Goal: Task Accomplishment & Management: Use online tool/utility

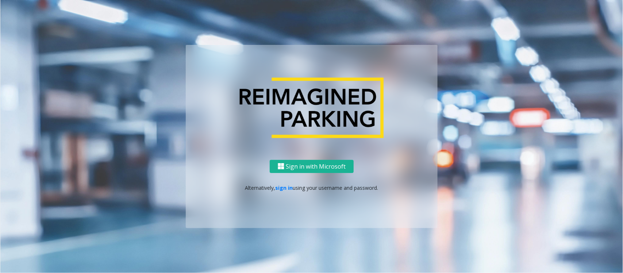
click at [274, 190] on p "Alternatively, sign in using your username and password." at bounding box center [311, 188] width 237 height 8
click at [287, 189] on link "sign in" at bounding box center [284, 187] width 18 height 7
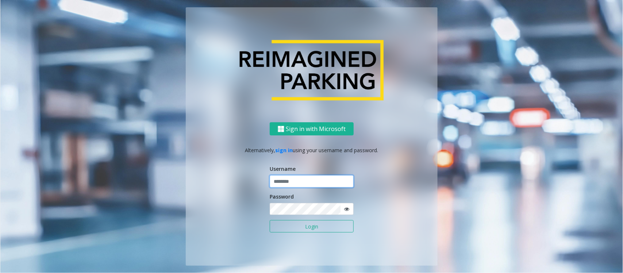
type input "**********"
click at [301, 185] on input "**********" at bounding box center [312, 181] width 84 height 12
click at [295, 224] on button "Login" at bounding box center [312, 226] width 84 height 12
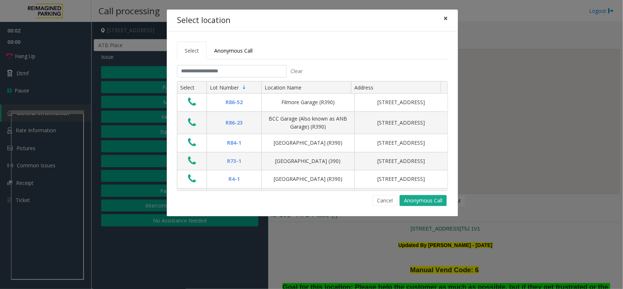
click at [442, 21] on button "×" at bounding box center [445, 18] width 15 height 18
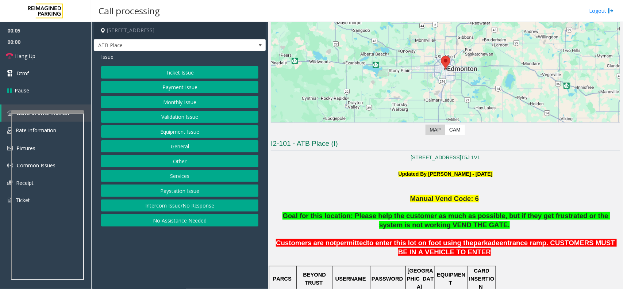
scroll to position [182, 0]
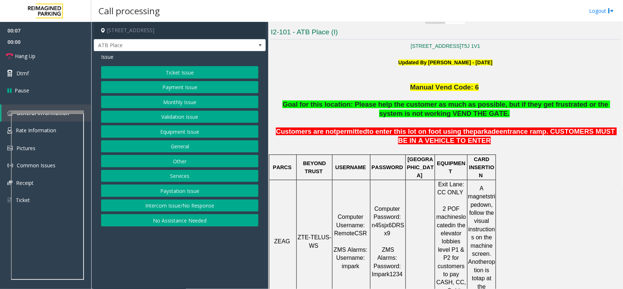
click at [162, 210] on button "Intercom Issue/No Response" at bounding box center [179, 205] width 157 height 12
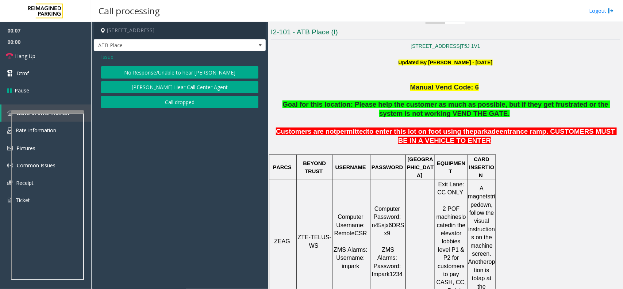
click at [140, 73] on button "No Response/Unable to hear [PERSON_NAME]" at bounding box center [179, 72] width 157 height 12
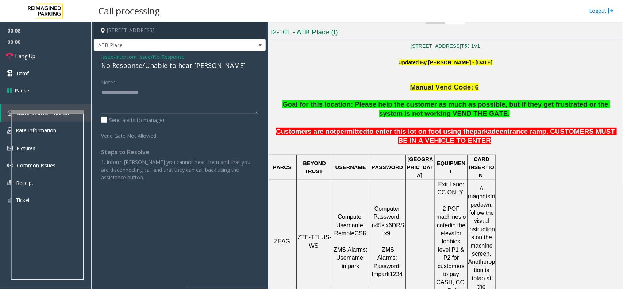
click at [143, 67] on div "No Response/Unable to hear [PERSON_NAME]" at bounding box center [179, 66] width 157 height 10
click at [143, 66] on div "No Response/Unable to hear [PERSON_NAME]" at bounding box center [179, 66] width 157 height 10
type textarea "**********"
click at [41, 57] on link "Hang Up" at bounding box center [45, 55] width 91 height 17
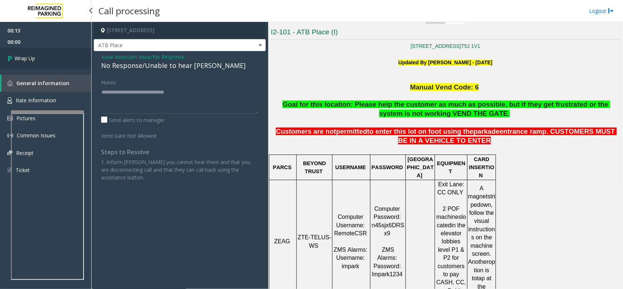
click at [41, 55] on link "Wrap Up" at bounding box center [45, 58] width 91 height 22
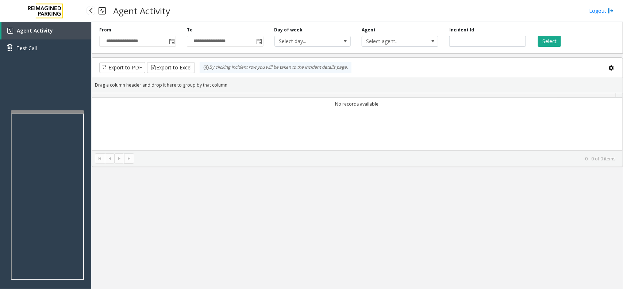
click at [22, 34] on link "Agent Activity" at bounding box center [46, 31] width 90 height 18
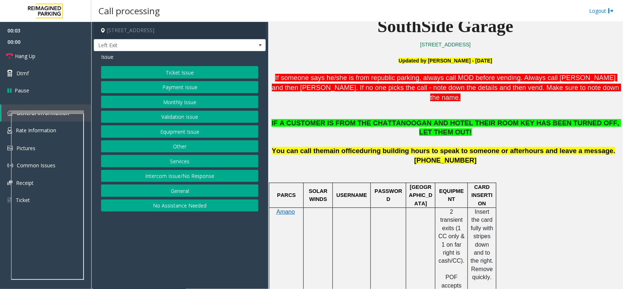
scroll to position [228, 0]
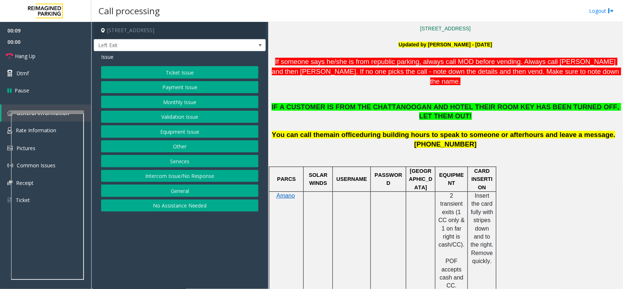
click at [183, 162] on button "Services" at bounding box center [179, 161] width 157 height 12
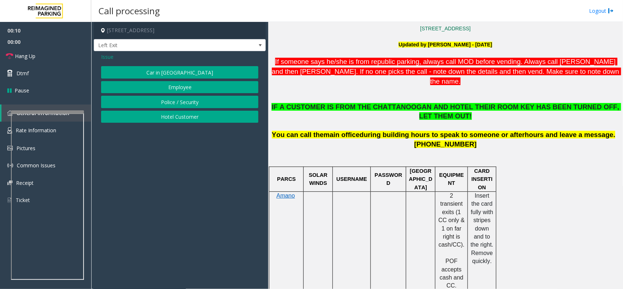
click at [169, 121] on button "Hotel Customer" at bounding box center [179, 117] width 157 height 12
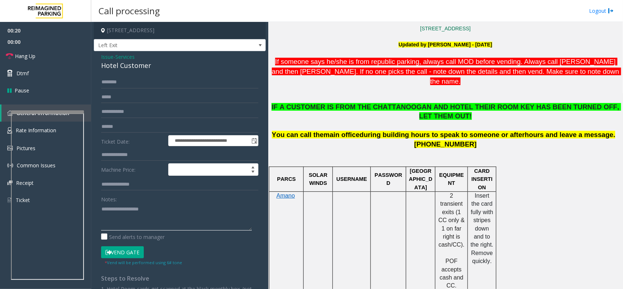
click at [172, 219] on textarea at bounding box center [176, 216] width 151 height 27
paste textarea "**********"
type textarea "**********"
click at [225, 199] on div "Notes:" at bounding box center [179, 212] width 157 height 38
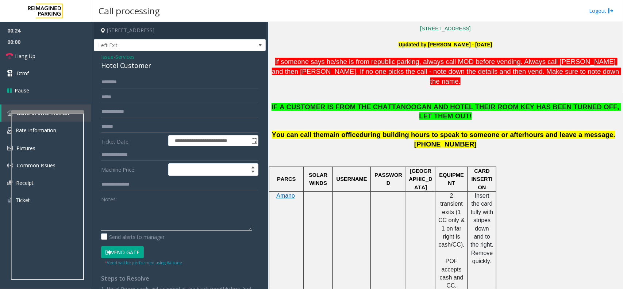
click at [199, 212] on textarea at bounding box center [176, 216] width 151 height 27
paste textarea "**********"
click at [143, 66] on div "Hotel Customer" at bounding box center [179, 66] width 157 height 10
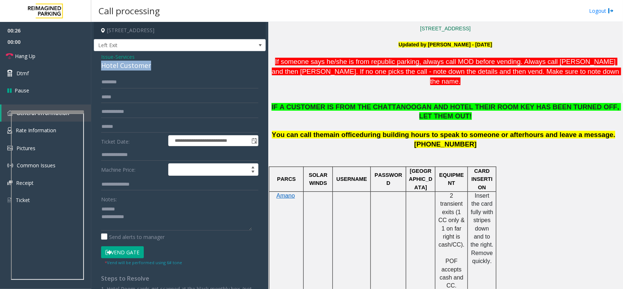
copy div "Hotel Customer"
click at [139, 216] on textarea at bounding box center [176, 216] width 151 height 27
click at [143, 208] on textarea at bounding box center [176, 216] width 151 height 27
paste textarea "**********"
type textarea "**********"
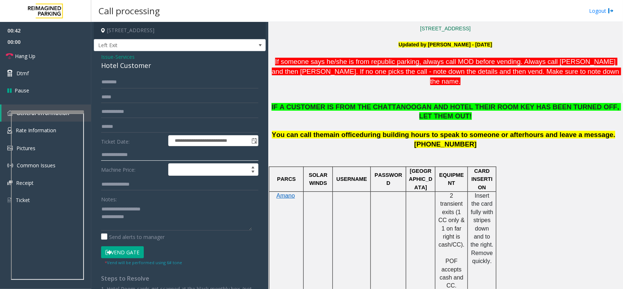
click at [140, 154] on input "text" at bounding box center [179, 154] width 157 height 12
type input "***"
click at [115, 86] on input "text" at bounding box center [179, 82] width 157 height 12
type input "********"
click at [128, 252] on button "Vend Gate" at bounding box center [122, 252] width 43 height 12
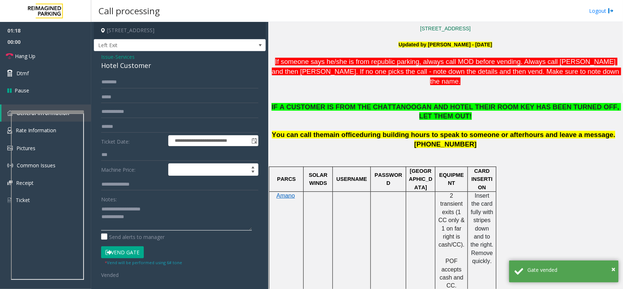
click at [158, 217] on textarea at bounding box center [176, 216] width 151 height 27
paste textarea "**********"
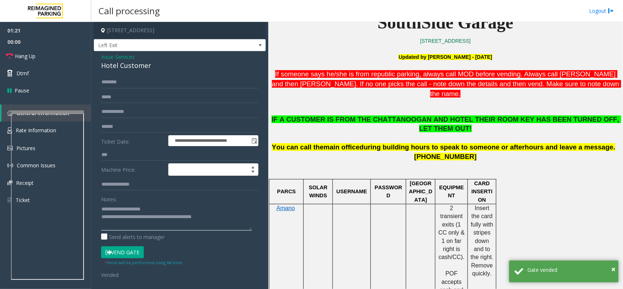
scroll to position [91, 0]
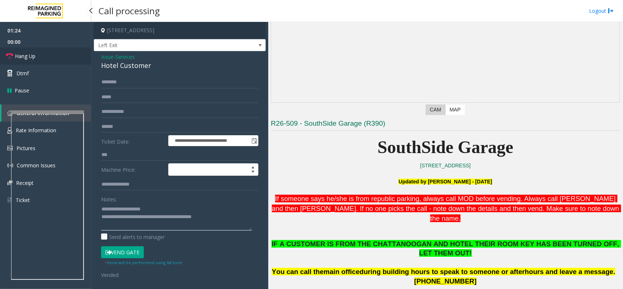
type textarea "**********"
click at [19, 50] on link "Hang Up" at bounding box center [45, 55] width 91 height 17
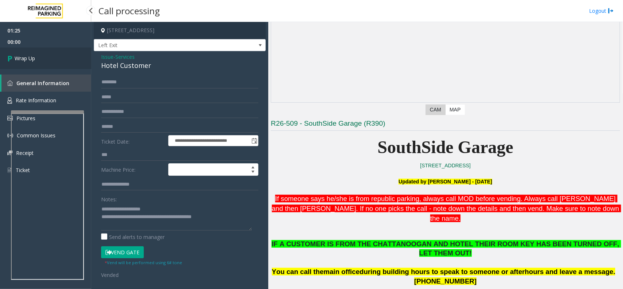
click at [42, 60] on link "Wrap Up" at bounding box center [45, 58] width 91 height 22
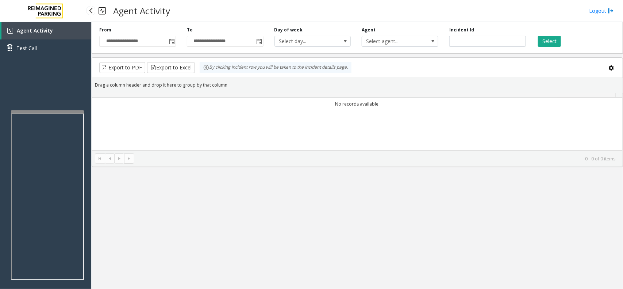
click at [41, 27] on span "Agent Activity" at bounding box center [35, 30] width 36 height 7
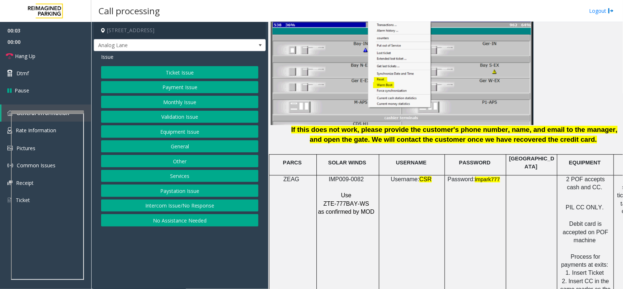
scroll to position [912, 0]
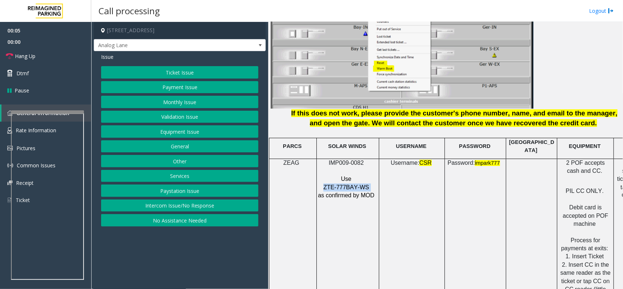
drag, startPoint x: 343, startPoint y: 182, endPoint x: 316, endPoint y: 179, distance: 27.1
click at [317, 179] on td "IMP009-0082 Use ZTE-777BAY-WS as confirmed by MOD" at bounding box center [348, 260] width 62 height 204
click at [179, 132] on button "Equipment Issue" at bounding box center [179, 131] width 157 height 12
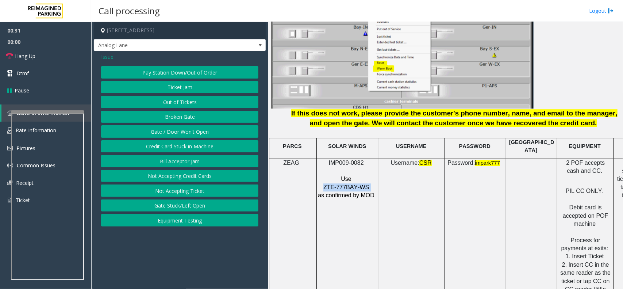
click at [179, 132] on button "Gate / Door Won't Open" at bounding box center [179, 131] width 157 height 12
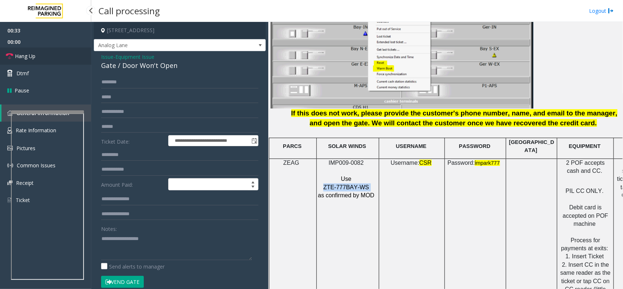
click at [43, 59] on link "Hang Up" at bounding box center [45, 55] width 91 height 17
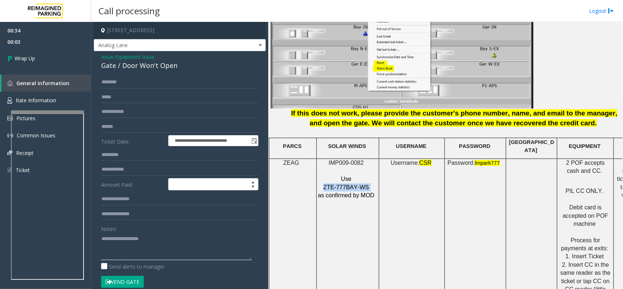
click at [139, 257] on textarea at bounding box center [176, 245] width 151 height 27
paste textarea "**********"
click at [151, 257] on textarea at bounding box center [176, 245] width 151 height 27
paste textarea "**********"
click at [134, 65] on div "Gate / Door Won't Open" at bounding box center [179, 66] width 157 height 10
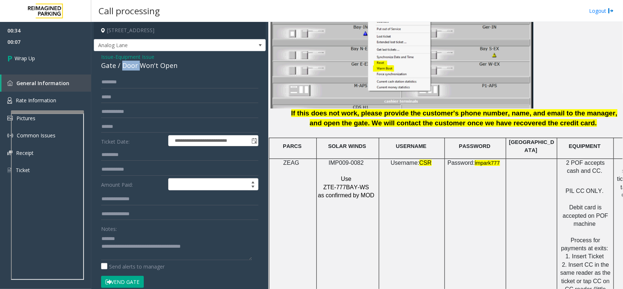
click at [134, 65] on div "Gate / Door Won't Open" at bounding box center [179, 66] width 157 height 10
copy div "Gate / Door Won't Open"
click at [132, 236] on textarea at bounding box center [176, 245] width 151 height 27
paste textarea "**********"
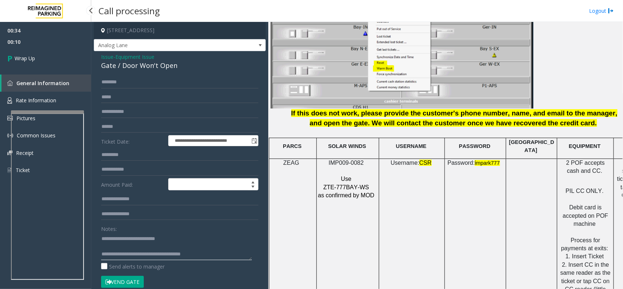
type textarea "**********"
drag, startPoint x: 23, startPoint y: 46, endPoint x: 24, endPoint y: 56, distance: 9.7
click at [23, 47] on ul "00:34 00:10 Wrap Up" at bounding box center [45, 45] width 91 height 47
click at [24, 57] on span "Wrap Up" at bounding box center [25, 58] width 20 height 8
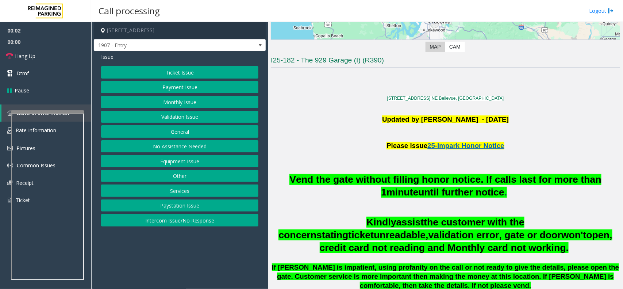
scroll to position [137, 0]
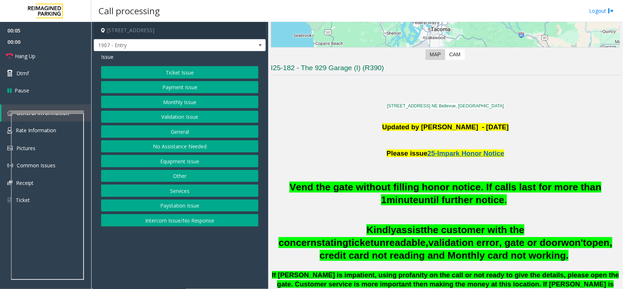
drag, startPoint x: 391, startPoint y: 189, endPoint x: 366, endPoint y: 194, distance: 26.4
click at [366, 194] on h2 "Vend the gate without filling honor notice. If calls last for more than 1 minut…" at bounding box center [445, 194] width 349 height 26
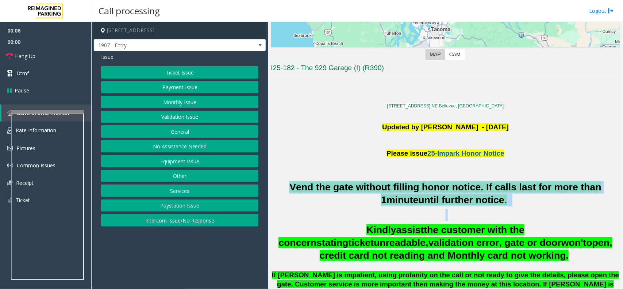
click at [366, 194] on h2 "Vend the gate without filling honor notice. If calls last for more than 1 minut…" at bounding box center [445, 194] width 349 height 26
click at [178, 223] on button "Intercom Issue/No Response" at bounding box center [179, 220] width 157 height 12
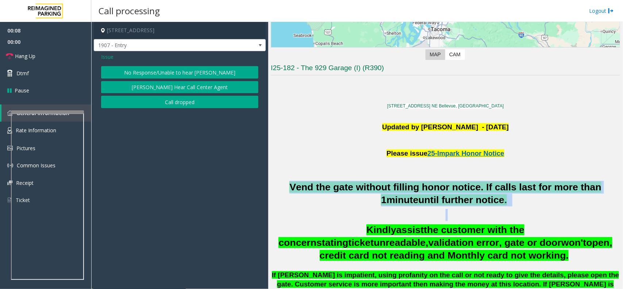
click at [171, 68] on button "No Response/Unable to hear [PERSON_NAME]" at bounding box center [179, 72] width 157 height 12
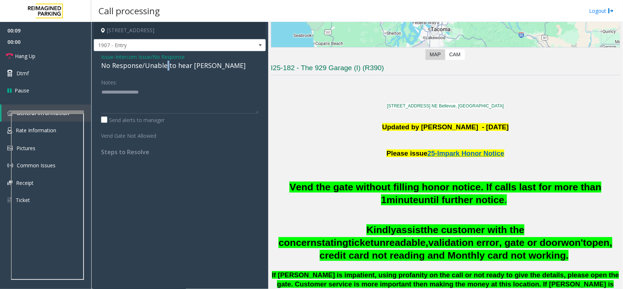
click at [168, 65] on div "No Response/Unable to hear [PERSON_NAME]" at bounding box center [179, 66] width 157 height 10
click at [152, 66] on div "No Response/Unable to hear [PERSON_NAME]" at bounding box center [179, 66] width 157 height 10
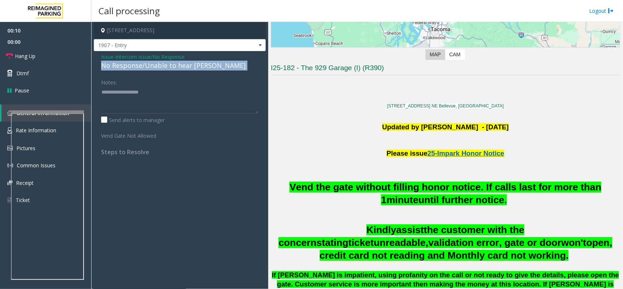
click at [152, 66] on div "No Response/Unable to hear [PERSON_NAME]" at bounding box center [179, 66] width 157 height 10
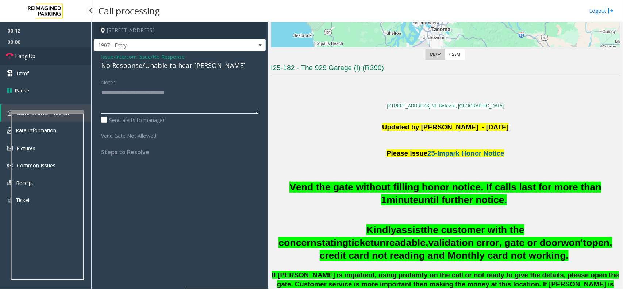
type textarea "**********"
click at [18, 58] on span "Hang Up" at bounding box center [25, 56] width 20 height 8
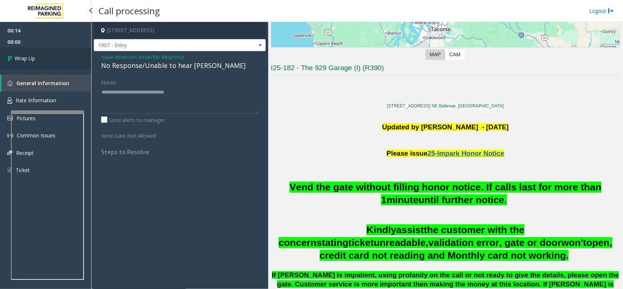
click at [50, 58] on link "Wrap Up" at bounding box center [45, 58] width 91 height 22
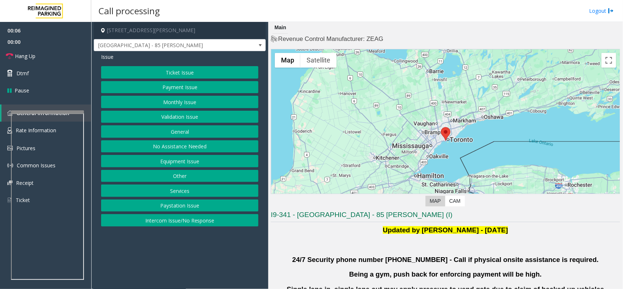
click at [181, 119] on button "Validation Issue" at bounding box center [179, 117] width 157 height 12
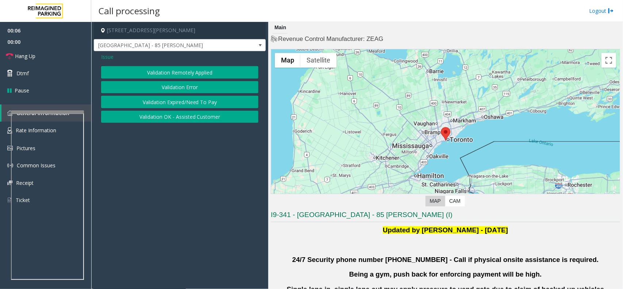
click at [193, 88] on button "Validation Error" at bounding box center [179, 87] width 157 height 12
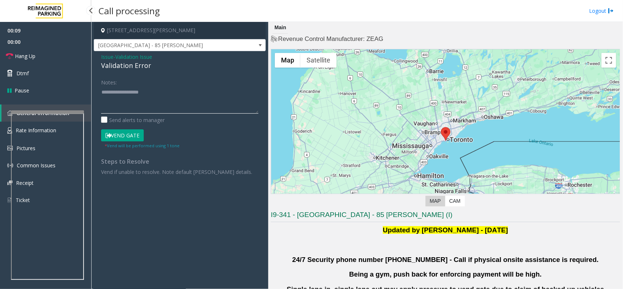
click at [131, 97] on textarea at bounding box center [179, 99] width 157 height 27
paste textarea "**********"
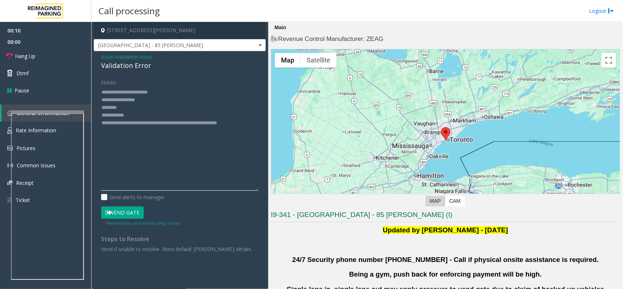
drag, startPoint x: 256, startPoint y: 111, endPoint x: 599, endPoint y: 108, distance: 342.9
click at [278, 182] on div "[STREET_ADDRESS][PERSON_NAME] [GEOGRAPHIC_DATA] - 85 [PERSON_NAME] Issue - Vali…" at bounding box center [356, 155] width 531 height 267
click at [143, 107] on textarea at bounding box center [179, 135] width 157 height 98
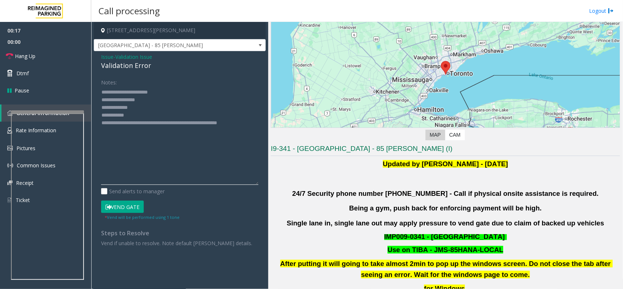
scroll to position [182, 0]
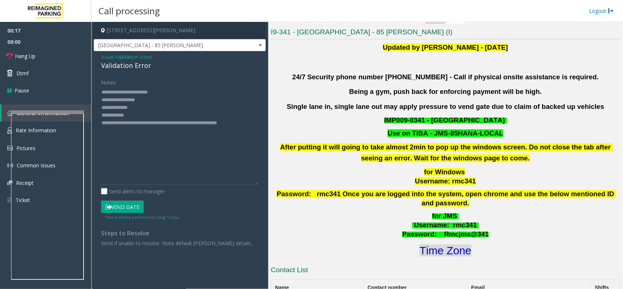
click at [444, 246] on font "Time Zone" at bounding box center [446, 250] width 52 height 12
click at [136, 115] on textarea at bounding box center [179, 135] width 157 height 98
click at [164, 96] on textarea at bounding box center [179, 135] width 157 height 98
click at [155, 99] on textarea at bounding box center [179, 135] width 157 height 98
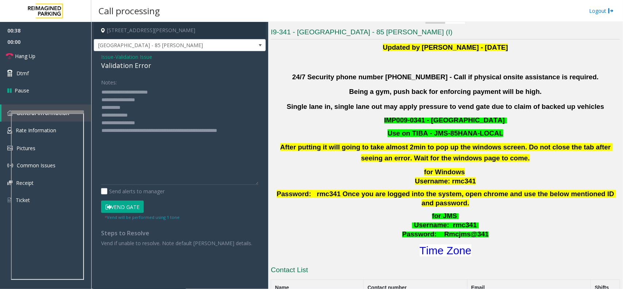
click at [119, 203] on button "Vend Gate" at bounding box center [122, 206] width 43 height 12
click at [105, 90] on textarea at bounding box center [179, 135] width 157 height 98
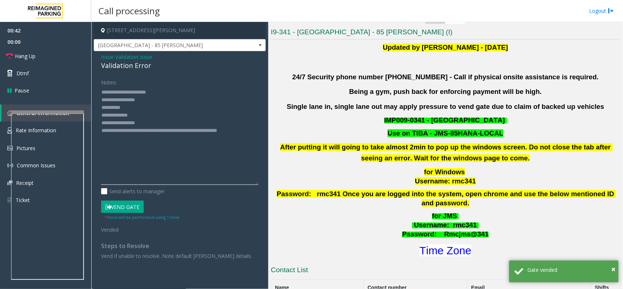
type textarea "**********"
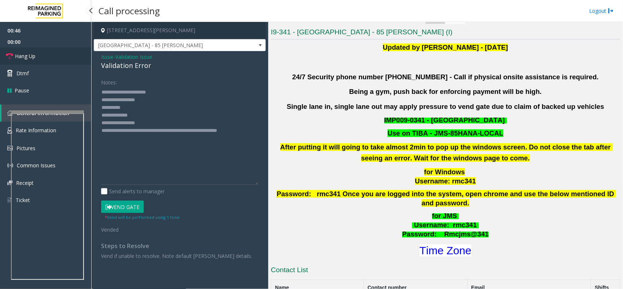
click at [24, 51] on link "Hang Up" at bounding box center [45, 55] width 91 height 17
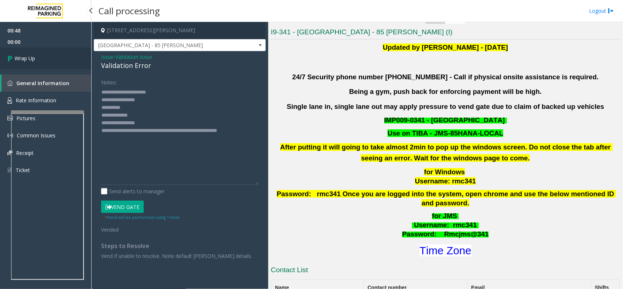
click at [33, 55] on span "Wrap Up" at bounding box center [25, 58] width 20 height 8
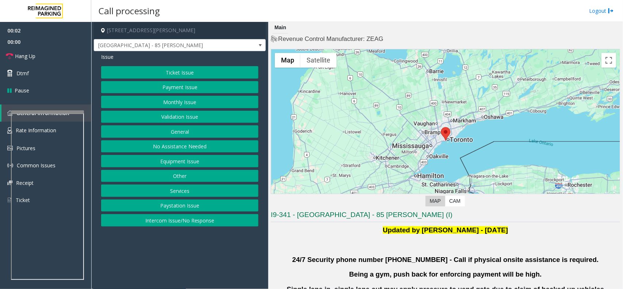
drag, startPoint x: 175, startPoint y: 109, endPoint x: 168, endPoint y: 114, distance: 8.5
click at [173, 112] on div "Ticket Issue Payment Issue Monthly Issue Validation Issue General No Assistance…" at bounding box center [179, 146] width 157 height 160
click at [167, 114] on button "Validation Issue" at bounding box center [179, 117] width 157 height 12
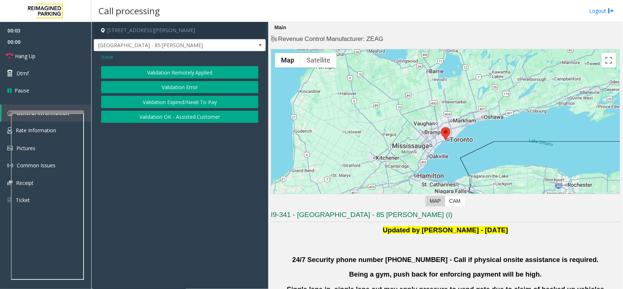
click at [183, 86] on button "Validation Error" at bounding box center [179, 87] width 157 height 12
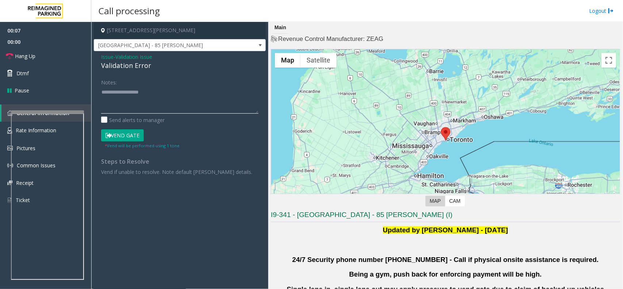
click at [174, 94] on textarea at bounding box center [179, 99] width 157 height 27
paste textarea "**********"
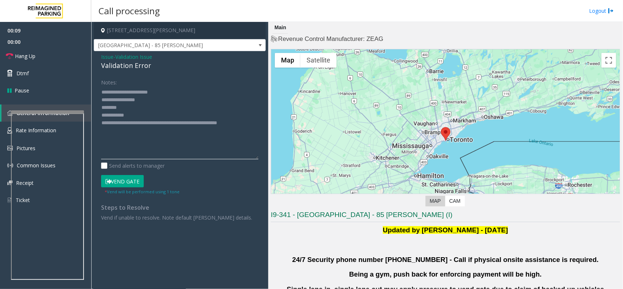
drag, startPoint x: 254, startPoint y: 111, endPoint x: 258, endPoint y: 162, distance: 51.9
click at [258, 159] on textarea at bounding box center [179, 122] width 157 height 73
drag, startPoint x: 182, startPoint y: 131, endPoint x: 158, endPoint y: 99, distance: 40.1
click at [143, 106] on textarea at bounding box center [179, 125] width 157 height 78
click at [139, 98] on textarea at bounding box center [179, 125] width 157 height 78
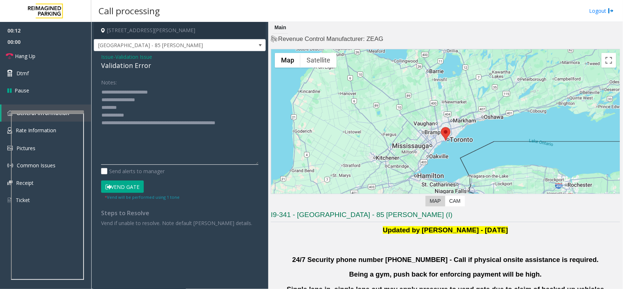
click at [139, 98] on textarea at bounding box center [179, 125] width 157 height 78
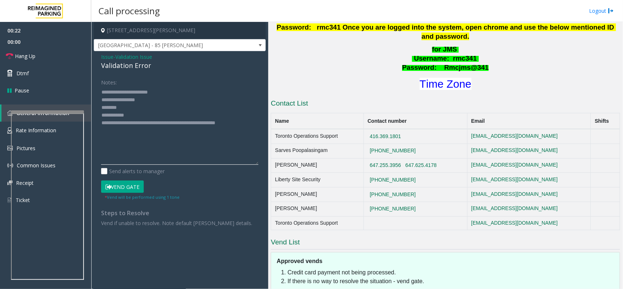
scroll to position [254, 0]
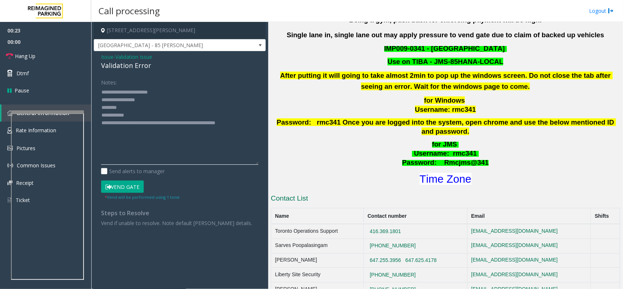
type textarea "**********"
click at [569, 157] on p "for JMS Username : rmc341 Password: Rmcjms@341" at bounding box center [445, 153] width 351 height 27
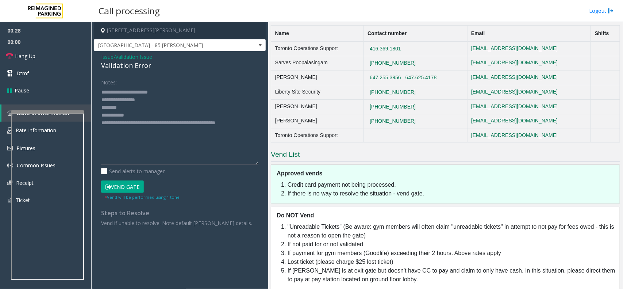
drag, startPoint x: 353, startPoint y: 252, endPoint x: 399, endPoint y: 251, distance: 46.7
click at [399, 257] on li "Lost ticket (please charge $25 lost ticket)" at bounding box center [451, 261] width 328 height 9
click at [407, 257] on li "Lost ticket (please charge $25 lost ticket)" at bounding box center [451, 261] width 328 height 9
click at [102, 58] on span "Issue" at bounding box center [107, 57] width 12 height 8
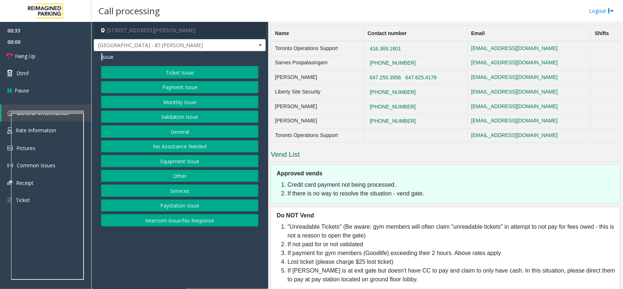
click at [163, 73] on button "Ticket Issue" at bounding box center [179, 72] width 157 height 12
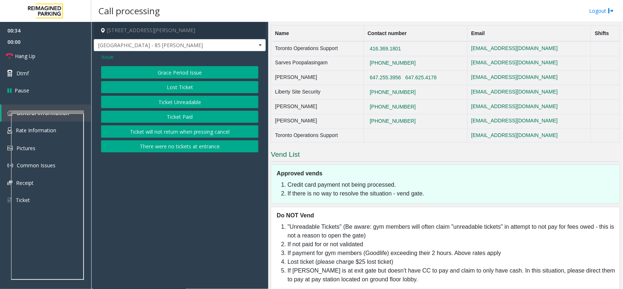
click at [178, 80] on div "Grace Period Issue Lost Ticket Ticket Unreadable Ticket Paid Ticket will not re…" at bounding box center [179, 109] width 157 height 86
click at [179, 84] on button "Lost Ticket" at bounding box center [179, 87] width 157 height 12
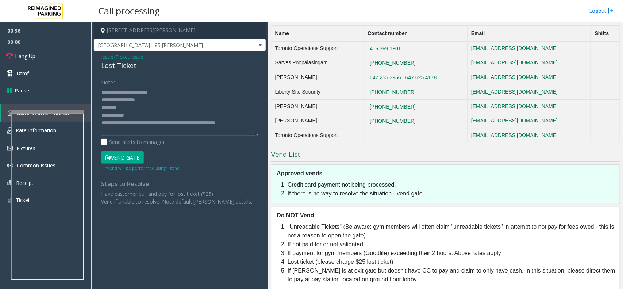
drag, startPoint x: 256, startPoint y: 112, endPoint x: 256, endPoint y: 135, distance: 22.6
click at [256, 135] on textarea at bounding box center [179, 110] width 157 height 49
click at [122, 107] on textarea at bounding box center [179, 110] width 157 height 49
click at [103, 90] on textarea at bounding box center [179, 110] width 157 height 49
click at [158, 129] on textarea at bounding box center [179, 110] width 157 height 49
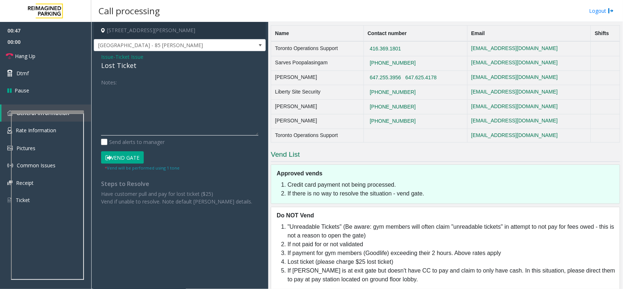
click at [168, 114] on textarea at bounding box center [179, 110] width 157 height 49
paste textarea "**********"
drag, startPoint x: 146, startPoint y: 97, endPoint x: 101, endPoint y: 92, distance: 45.2
click at [101, 92] on textarea at bounding box center [179, 110] width 157 height 49
click at [119, 65] on div "Lost Ticket" at bounding box center [179, 66] width 157 height 10
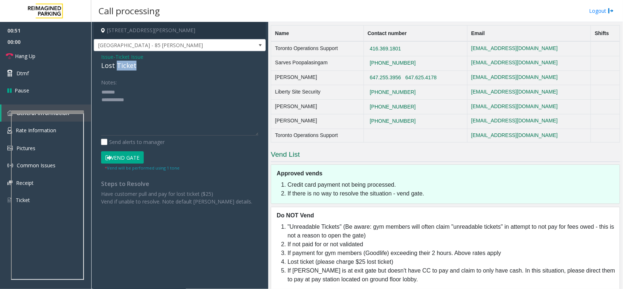
click at [119, 65] on div "Lost Ticket" at bounding box center [179, 66] width 157 height 10
copy div "Lost Ticket"
click at [146, 94] on textarea at bounding box center [179, 110] width 157 height 49
paste textarea "**********"
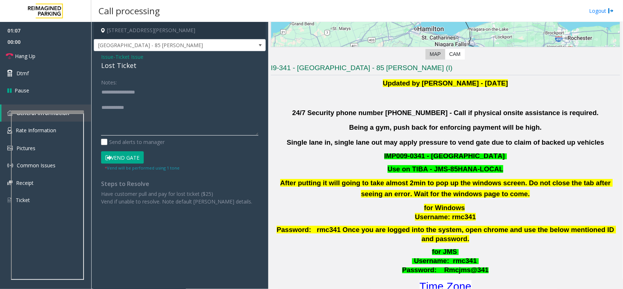
scroll to position [163, 0]
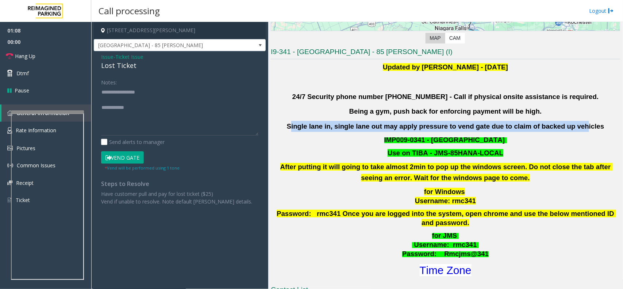
drag, startPoint x: 426, startPoint y: 125, endPoint x: 566, endPoint y: 118, distance: 139.9
click at [566, 118] on div "Updated by [PERSON_NAME] - [DATE] 24/7 Security phone number [PHONE_NUMBER] - C…" at bounding box center [445, 170] width 349 height 216
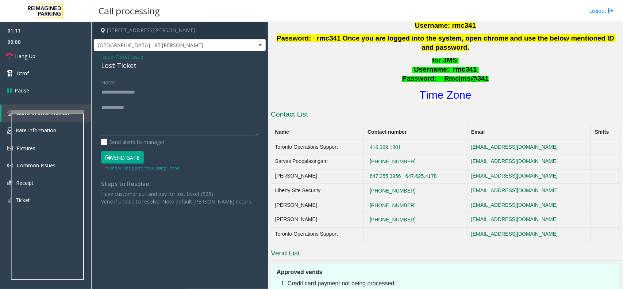
scroll to position [345, 0]
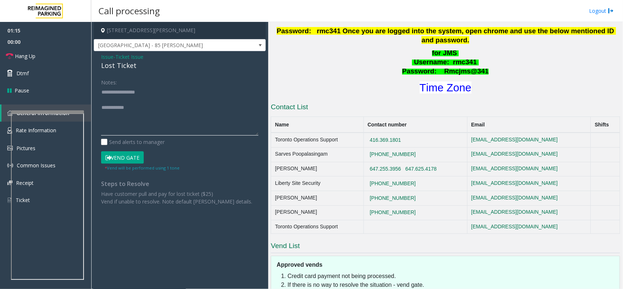
click at [135, 101] on textarea at bounding box center [179, 110] width 157 height 49
click at [36, 58] on link "Hang Up" at bounding box center [45, 55] width 91 height 17
drag, startPoint x: 111, startPoint y: 89, endPoint x: 97, endPoint y: 85, distance: 14.7
click at [97, 85] on div "Notes: Send alerts to manager Vend Gate * Vend will be performed using 1 tone S…" at bounding box center [180, 140] width 168 height 129
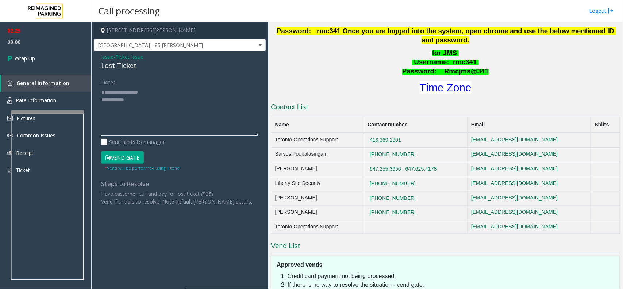
click at [157, 104] on textarea at bounding box center [179, 110] width 157 height 49
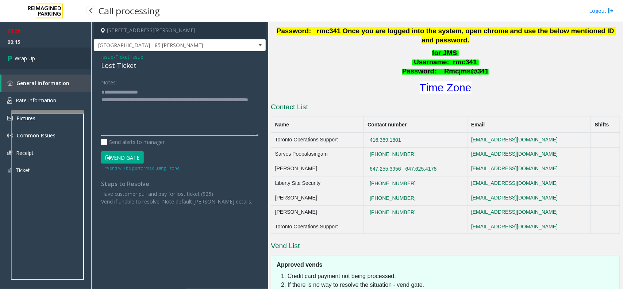
type textarea "**********"
click at [0, 61] on link "Wrap Up" at bounding box center [45, 58] width 91 height 22
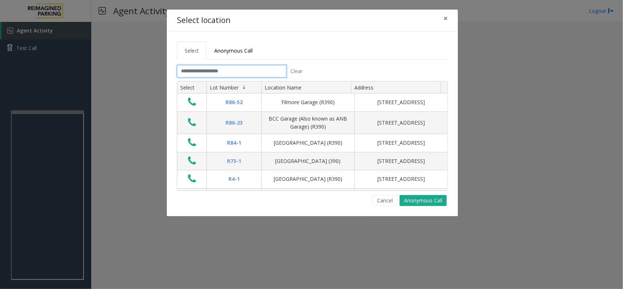
click at [236, 68] on input "text" at bounding box center [231, 71] width 109 height 12
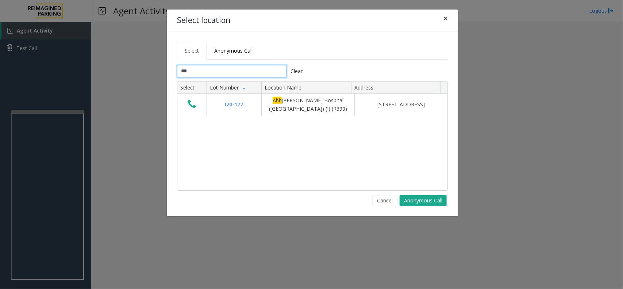
type input "***"
click at [440, 22] on button "×" at bounding box center [445, 18] width 15 height 18
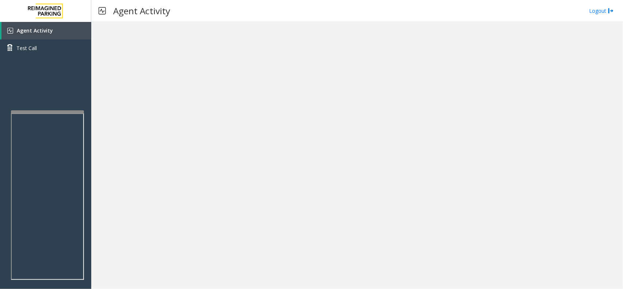
click at [262, 141] on div at bounding box center [357, 155] width 532 height 267
click at [25, 28] on span "Agent Activity" at bounding box center [35, 30] width 36 height 7
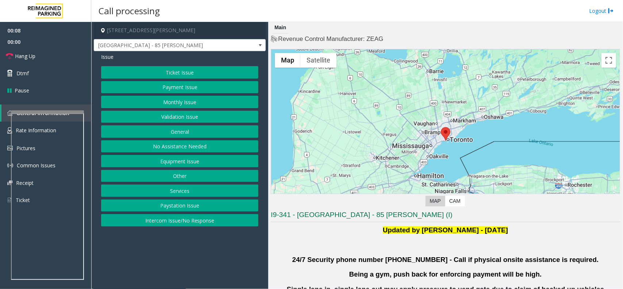
click at [210, 112] on button "Validation Issue" at bounding box center [179, 117] width 157 height 12
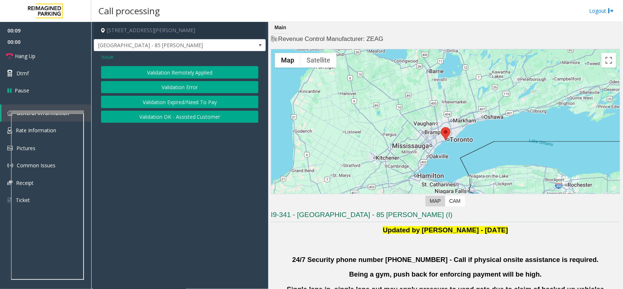
click at [164, 84] on button "Validation Error" at bounding box center [179, 87] width 157 height 12
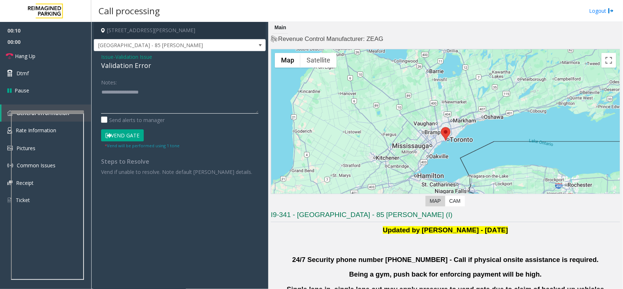
click at [139, 97] on textarea at bounding box center [179, 99] width 157 height 27
paste textarea "**********"
drag, startPoint x: 256, startPoint y: 113, endPoint x: 261, endPoint y: 143, distance: 30.3
click at [268, 165] on div "[STREET_ADDRESS][PERSON_NAME] [GEOGRAPHIC_DATA] - 85 [PERSON_NAME] Issue - Vali…" at bounding box center [356, 155] width 531 height 267
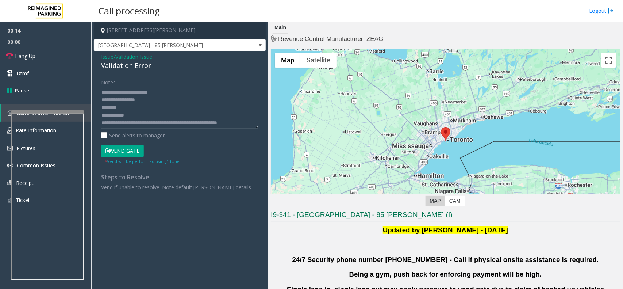
scroll to position [0, 0]
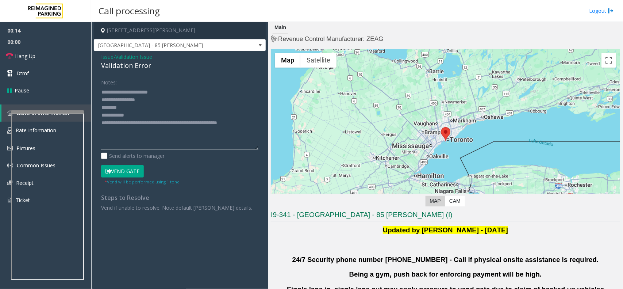
drag, startPoint x: 255, startPoint y: 110, endPoint x: 263, endPoint y: 154, distance: 44.6
click at [263, 154] on div "Notes: Send alerts to manager Vend Gate * Vend will be performed using 1 tone S…" at bounding box center [180, 143] width 168 height 135
click at [152, 97] on textarea at bounding box center [179, 121] width 157 height 70
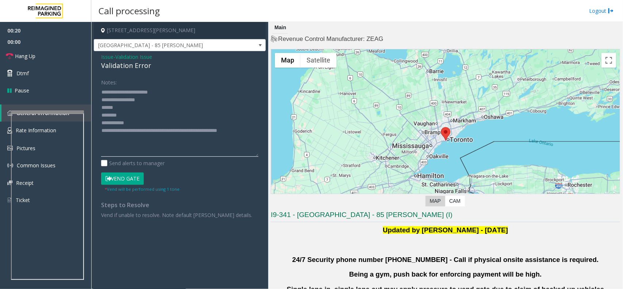
click at [146, 112] on textarea at bounding box center [179, 121] width 157 height 70
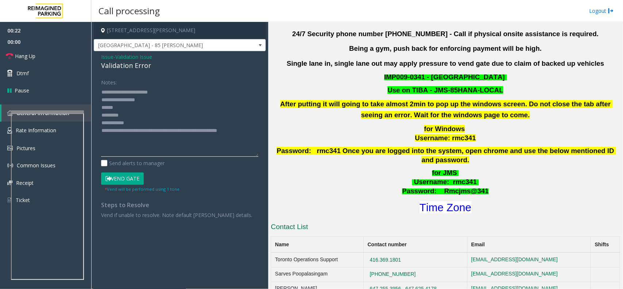
scroll to position [228, 0]
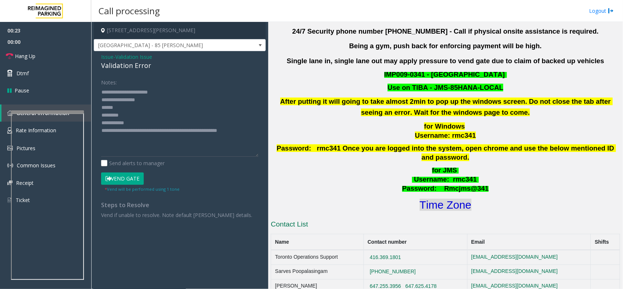
click at [449, 198] on font "Time Zone" at bounding box center [446, 204] width 52 height 12
click at [159, 117] on textarea at bounding box center [179, 121] width 157 height 70
click at [124, 110] on textarea at bounding box center [179, 121] width 157 height 70
click at [445, 199] on font "Time Zone" at bounding box center [446, 204] width 52 height 12
click at [148, 122] on textarea at bounding box center [179, 121] width 157 height 70
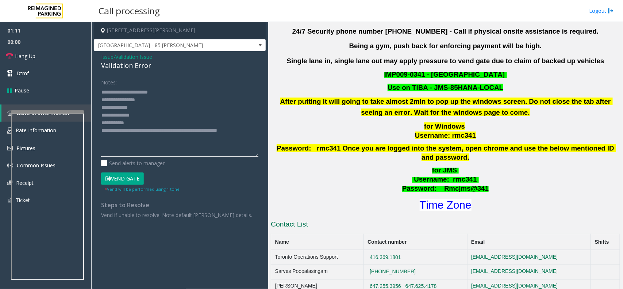
click at [142, 119] on textarea at bounding box center [179, 121] width 157 height 70
click at [148, 123] on textarea at bounding box center [179, 121] width 157 height 70
click at [128, 176] on button "Vend Gate" at bounding box center [122, 178] width 43 height 12
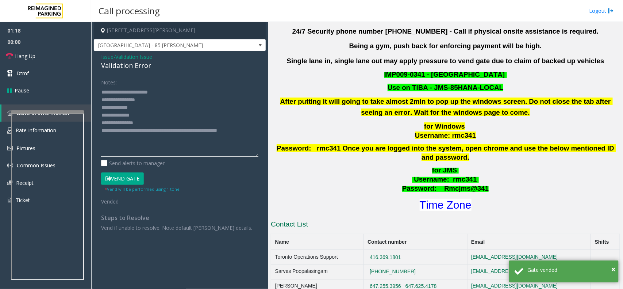
click at [127, 147] on textarea at bounding box center [179, 121] width 157 height 70
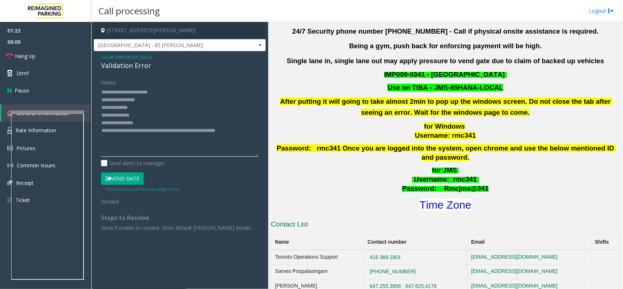
click at [105, 90] on textarea at bounding box center [179, 121] width 157 height 70
type textarea "**********"
click at [42, 57] on link "Hang Up" at bounding box center [45, 55] width 91 height 17
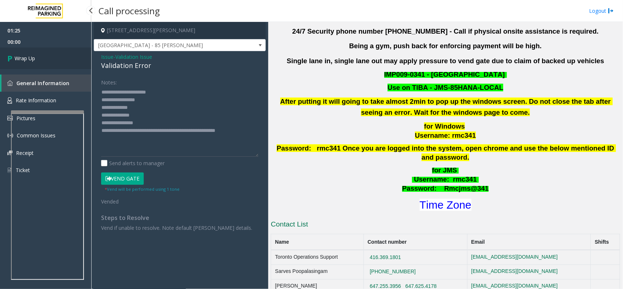
click at [38, 54] on link "Wrap Up" at bounding box center [45, 58] width 91 height 22
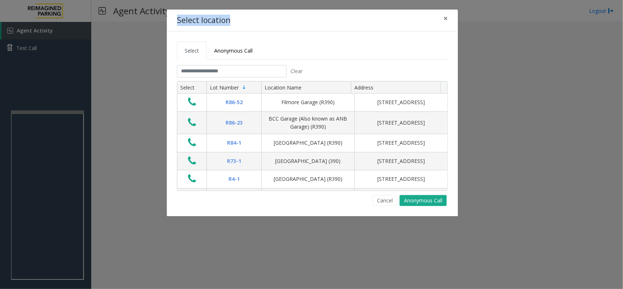
drag, startPoint x: 178, startPoint y: 20, endPoint x: 244, endPoint y: 13, distance: 67.1
click at [244, 13] on div "Select location ×" at bounding box center [312, 20] width 291 height 22
click at [444, 13] on span "×" at bounding box center [445, 18] width 4 height 10
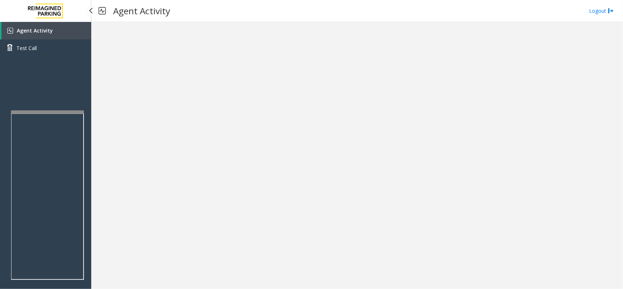
click at [37, 32] on span "Agent Activity" at bounding box center [35, 30] width 36 height 7
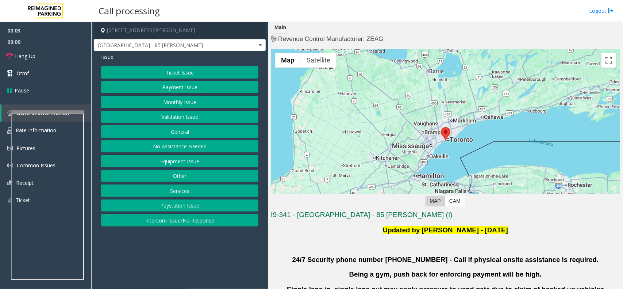
click at [183, 115] on button "Validation Issue" at bounding box center [179, 117] width 157 height 12
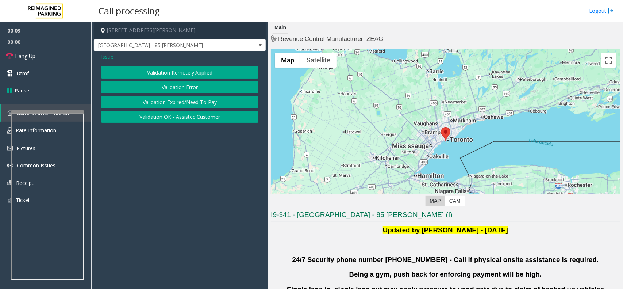
click at [185, 90] on button "Validation Error" at bounding box center [179, 87] width 157 height 12
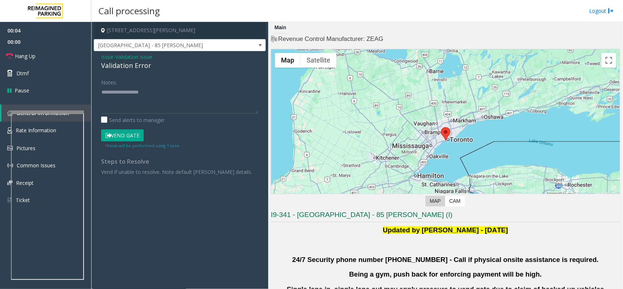
click at [200, 81] on div "Notes:" at bounding box center [179, 95] width 157 height 38
paste textarea "**********"
click at [179, 101] on textarea at bounding box center [179, 99] width 157 height 27
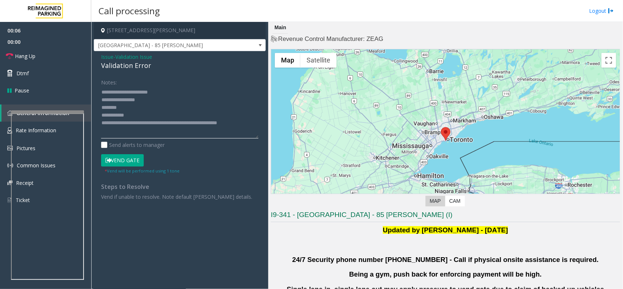
drag, startPoint x: 256, startPoint y: 112, endPoint x: 261, endPoint y: 165, distance: 53.5
click at [261, 165] on div "Notes: Send alerts to manager Vend Gate * Vend will be performed using 1 tone S…" at bounding box center [180, 138] width 168 height 124
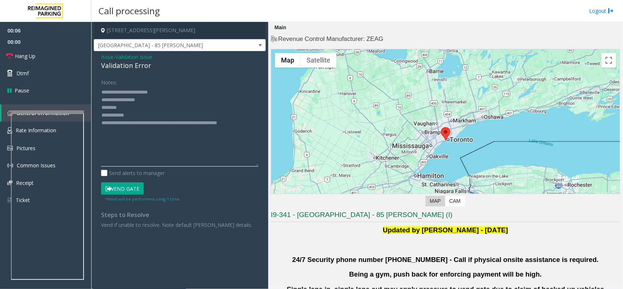
click at [133, 107] on textarea at bounding box center [179, 126] width 157 height 80
click at [188, 100] on textarea at bounding box center [179, 126] width 157 height 80
click at [167, 103] on textarea at bounding box center [179, 126] width 157 height 80
click at [146, 114] on textarea at bounding box center [179, 126] width 157 height 80
click at [145, 106] on textarea at bounding box center [179, 126] width 157 height 80
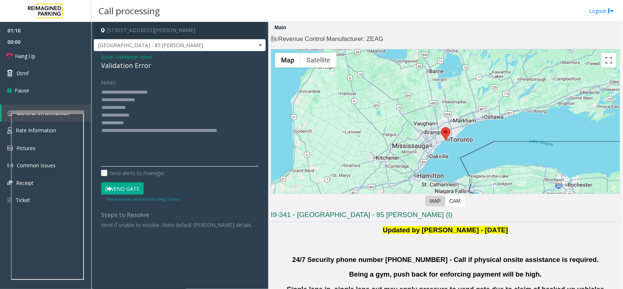
click at [161, 108] on textarea at bounding box center [179, 126] width 157 height 80
drag, startPoint x: 161, startPoint y: 111, endPoint x: 161, endPoint y: 116, distance: 4.8
click at [164, 108] on textarea at bounding box center [179, 126] width 157 height 80
click at [158, 119] on textarea at bounding box center [179, 126] width 157 height 80
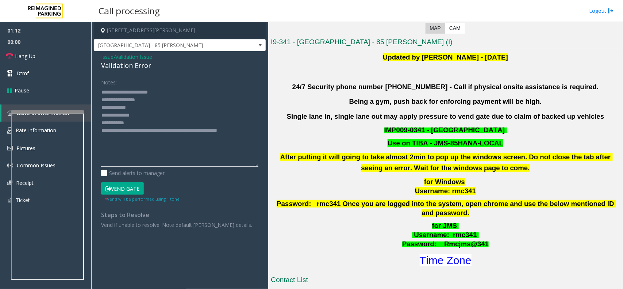
scroll to position [182, 0]
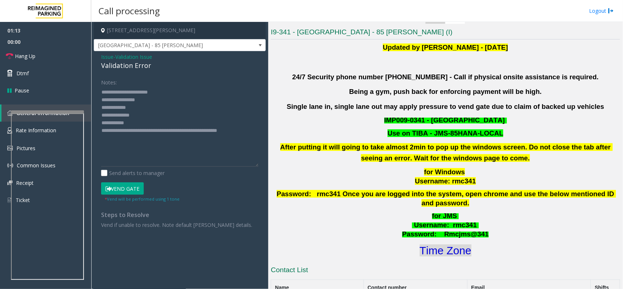
click at [436, 244] on font "Time Zone" at bounding box center [446, 250] width 52 height 12
click at [158, 120] on textarea at bounding box center [179, 126] width 157 height 80
click at [167, 123] on textarea at bounding box center [179, 126] width 157 height 80
click at [119, 180] on form "Notes: Send alerts to manager Vend Gate * Vend will be performed using 1 tone" at bounding box center [179, 139] width 157 height 126
click at [121, 187] on button "Vend Gate" at bounding box center [122, 188] width 43 height 12
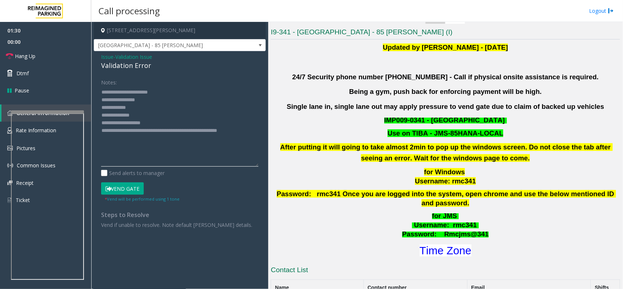
drag, startPoint x: 130, startPoint y: 130, endPoint x: 134, endPoint y: 134, distance: 5.4
click at [131, 130] on textarea at bounding box center [179, 126] width 157 height 80
click at [138, 138] on textarea at bounding box center [179, 126] width 157 height 80
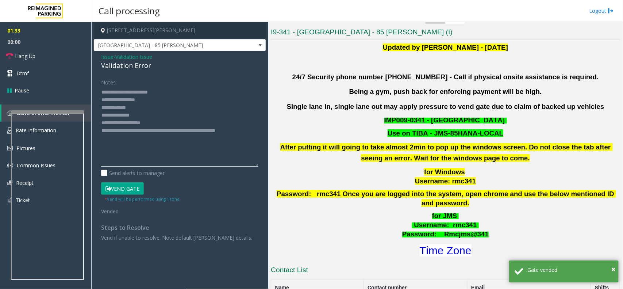
click at [103, 94] on textarea at bounding box center [179, 126] width 157 height 80
type textarea "**********"
click at [33, 57] on span "Hang Up" at bounding box center [25, 56] width 20 height 8
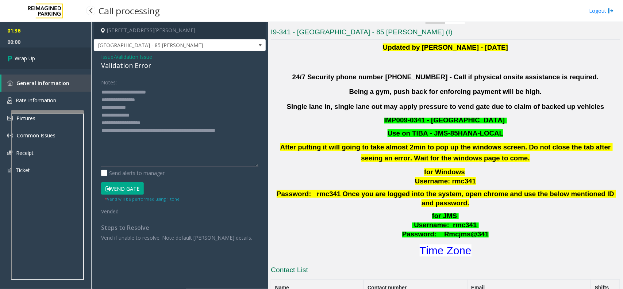
click at [48, 54] on link "Wrap Up" at bounding box center [45, 58] width 91 height 22
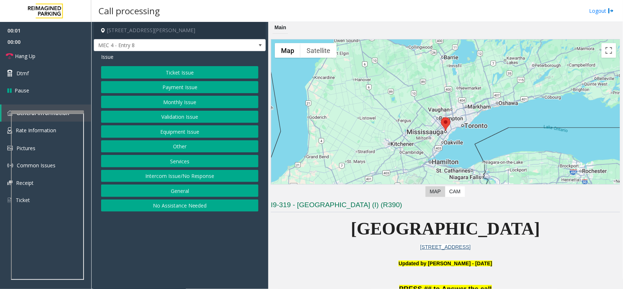
click at [207, 174] on button "Intercom Issue/No Response" at bounding box center [179, 176] width 157 height 12
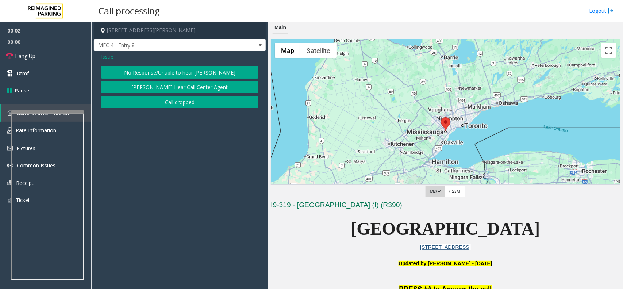
click at [186, 74] on button "No Response/Unable to hear [PERSON_NAME]" at bounding box center [179, 72] width 157 height 12
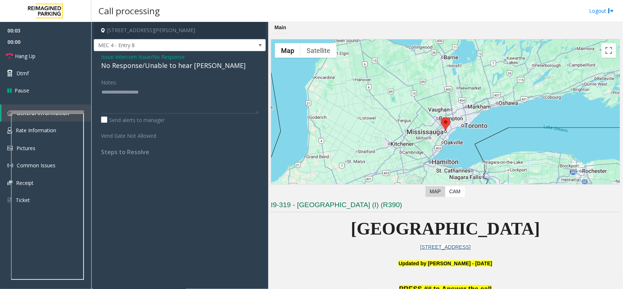
click at [180, 68] on div "No Response/Unable to hear [PERSON_NAME]" at bounding box center [179, 66] width 157 height 10
type textarea "**********"
click at [41, 55] on link "Hang Up" at bounding box center [45, 55] width 91 height 17
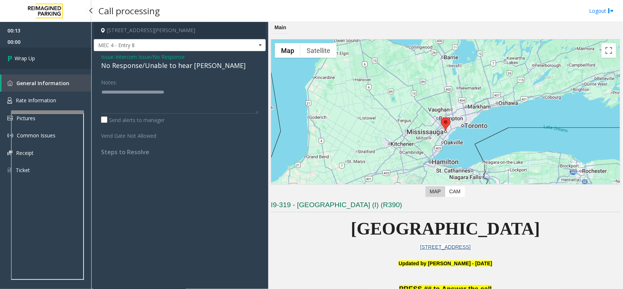
click at [41, 55] on link "Wrap Up" at bounding box center [45, 58] width 91 height 22
